Goal: Task Accomplishment & Management: Use online tool/utility

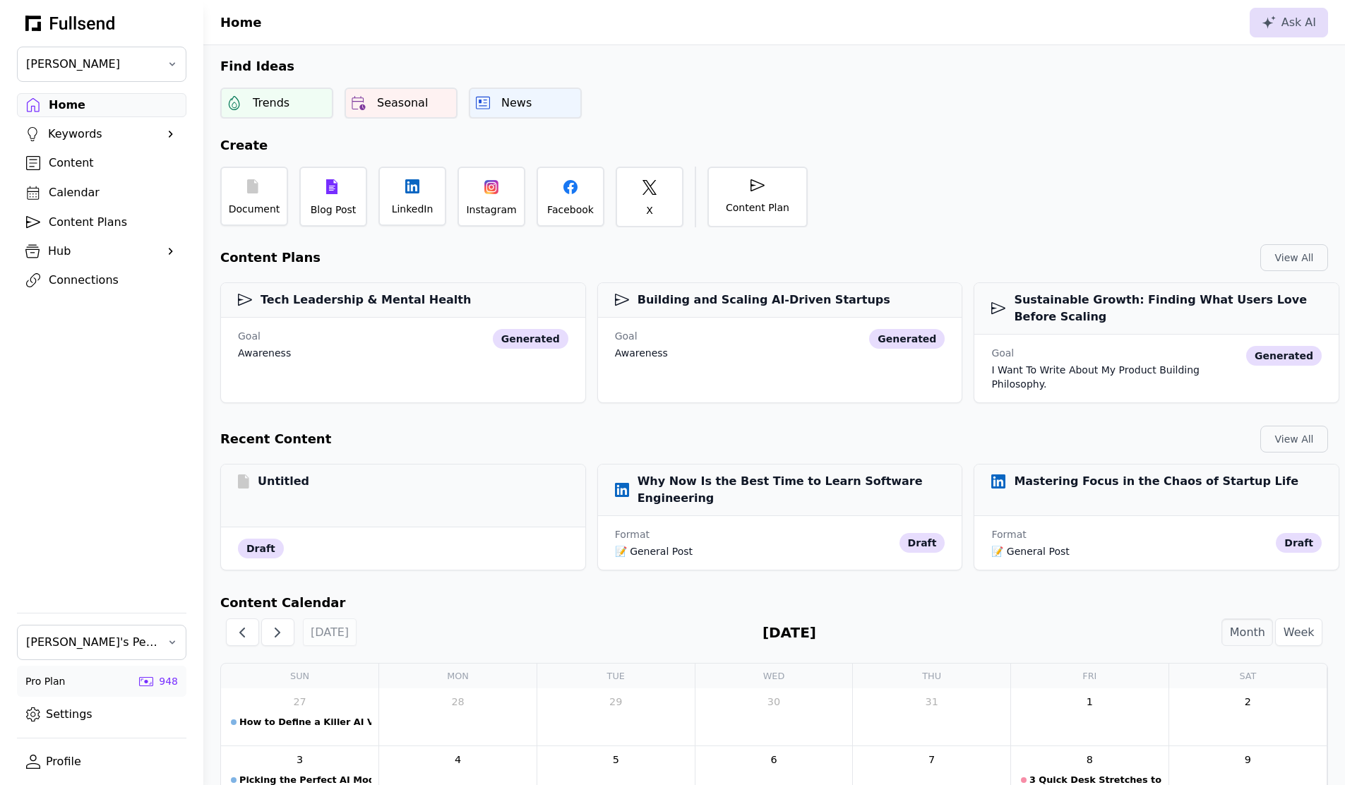
click at [146, 378] on div "Home Keywords Suggestions Content Calendar Content Plans Hub Profile Brand Voic…" at bounding box center [101, 344] width 203 height 503
click at [109, 246] on div "Hub" at bounding box center [101, 251] width 107 height 17
click at [83, 295] on div "Brand Voices" at bounding box center [113, 298] width 128 height 17
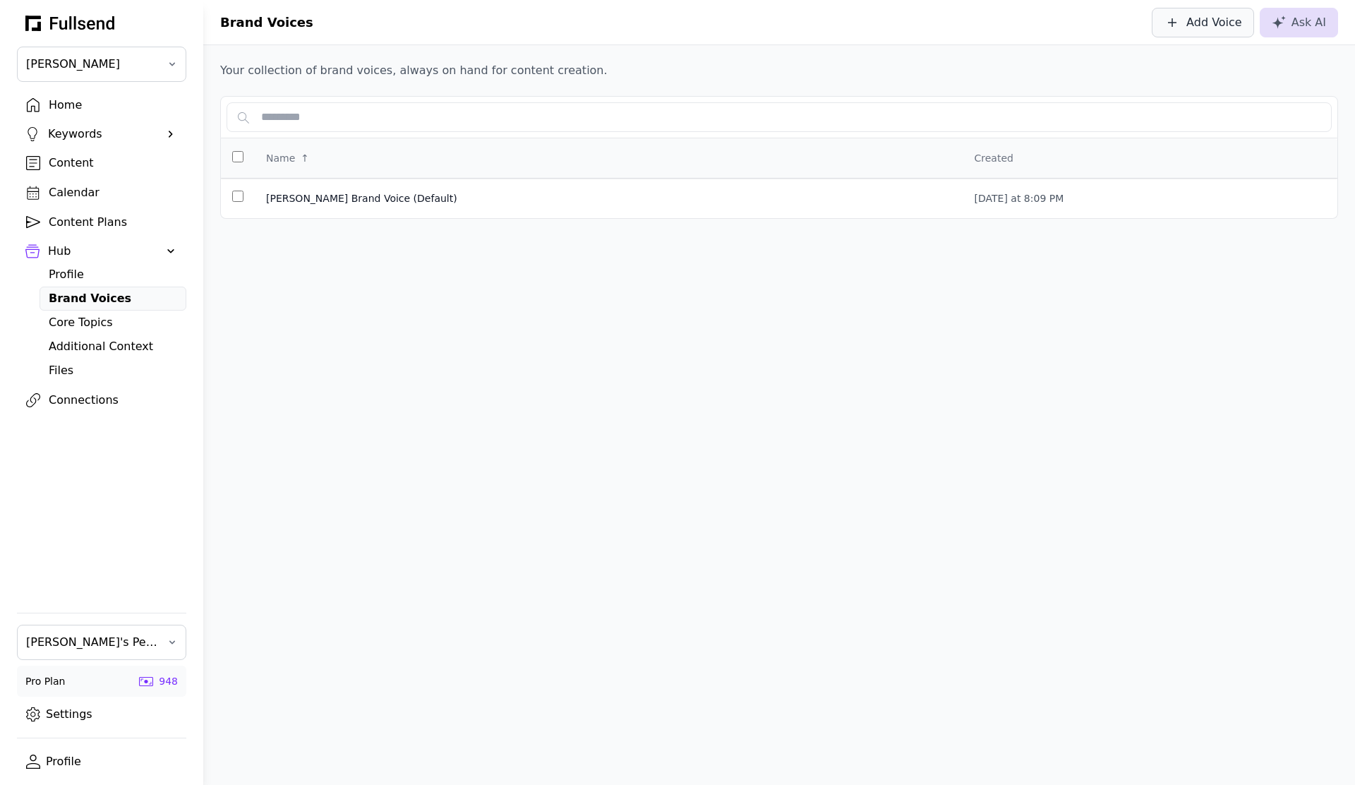
click at [1218, 30] on button "Add Voice" at bounding box center [1203, 23] width 102 height 30
